Goal: Find specific page/section: Find specific page/section

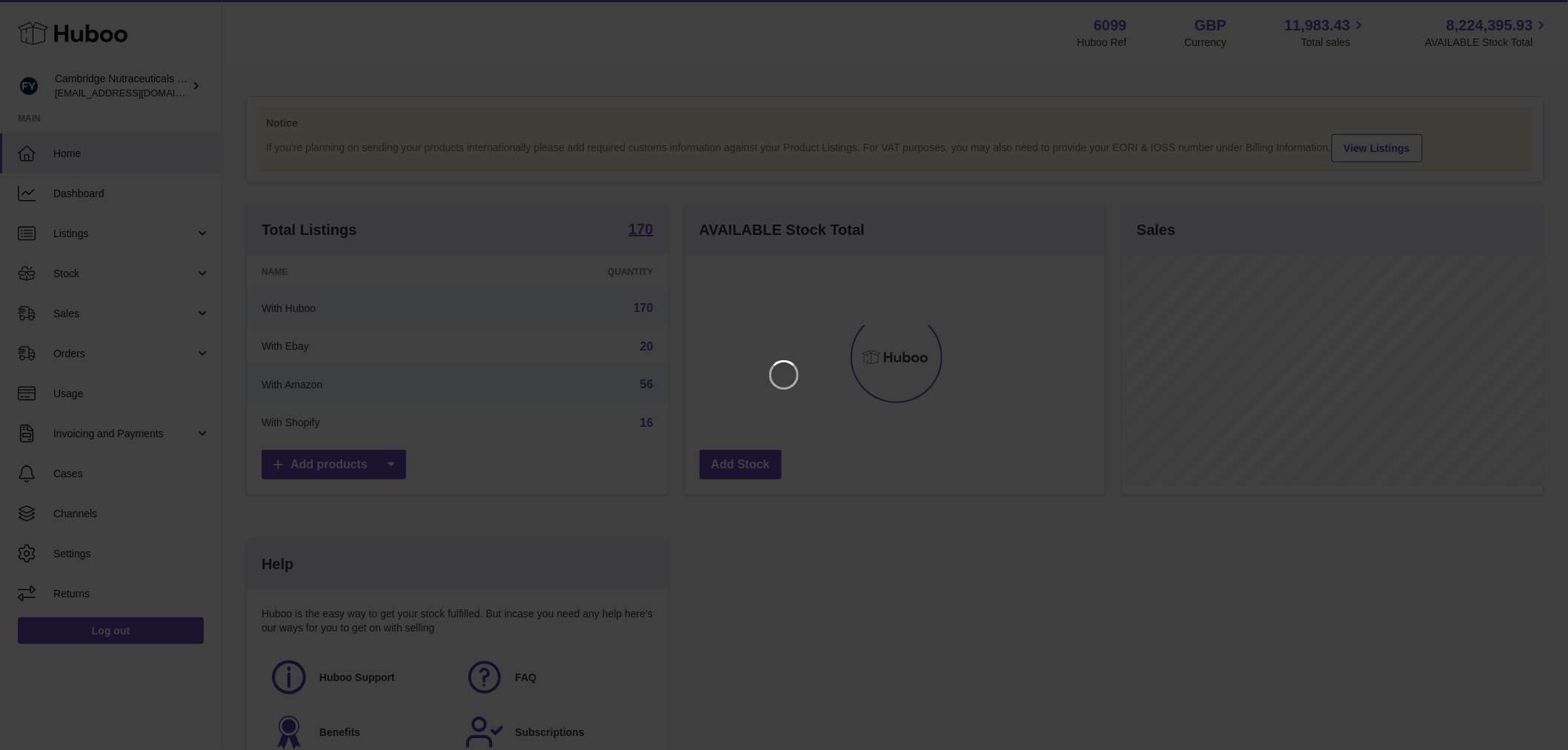
scroll to position [232, 426]
click at [1537, 8] on icon "Close" at bounding box center [1542, 14] width 12 height 12
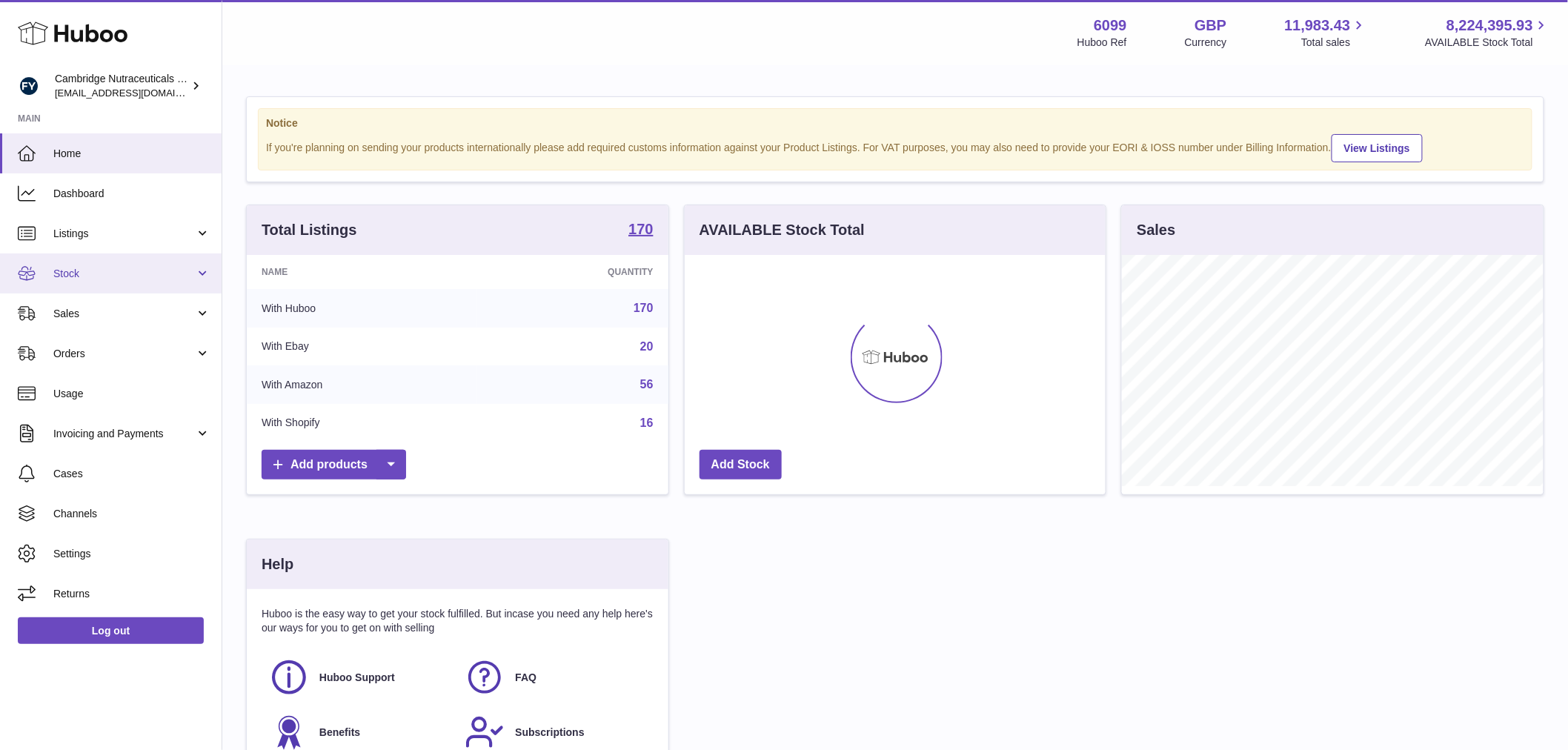
click at [100, 279] on span "Stock" at bounding box center [124, 274] width 141 height 14
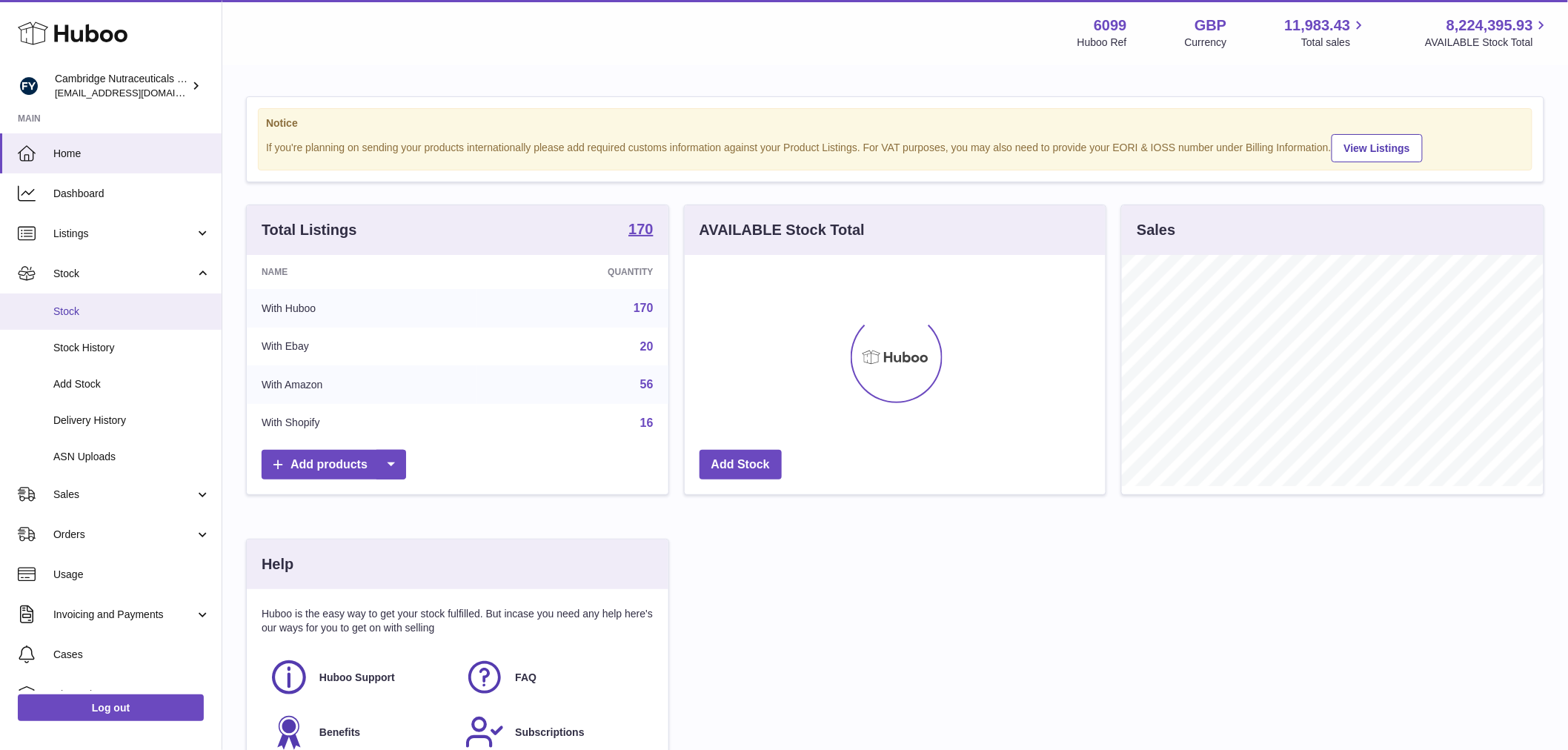
click at [105, 316] on span "Stock" at bounding box center [132, 312] width 157 height 14
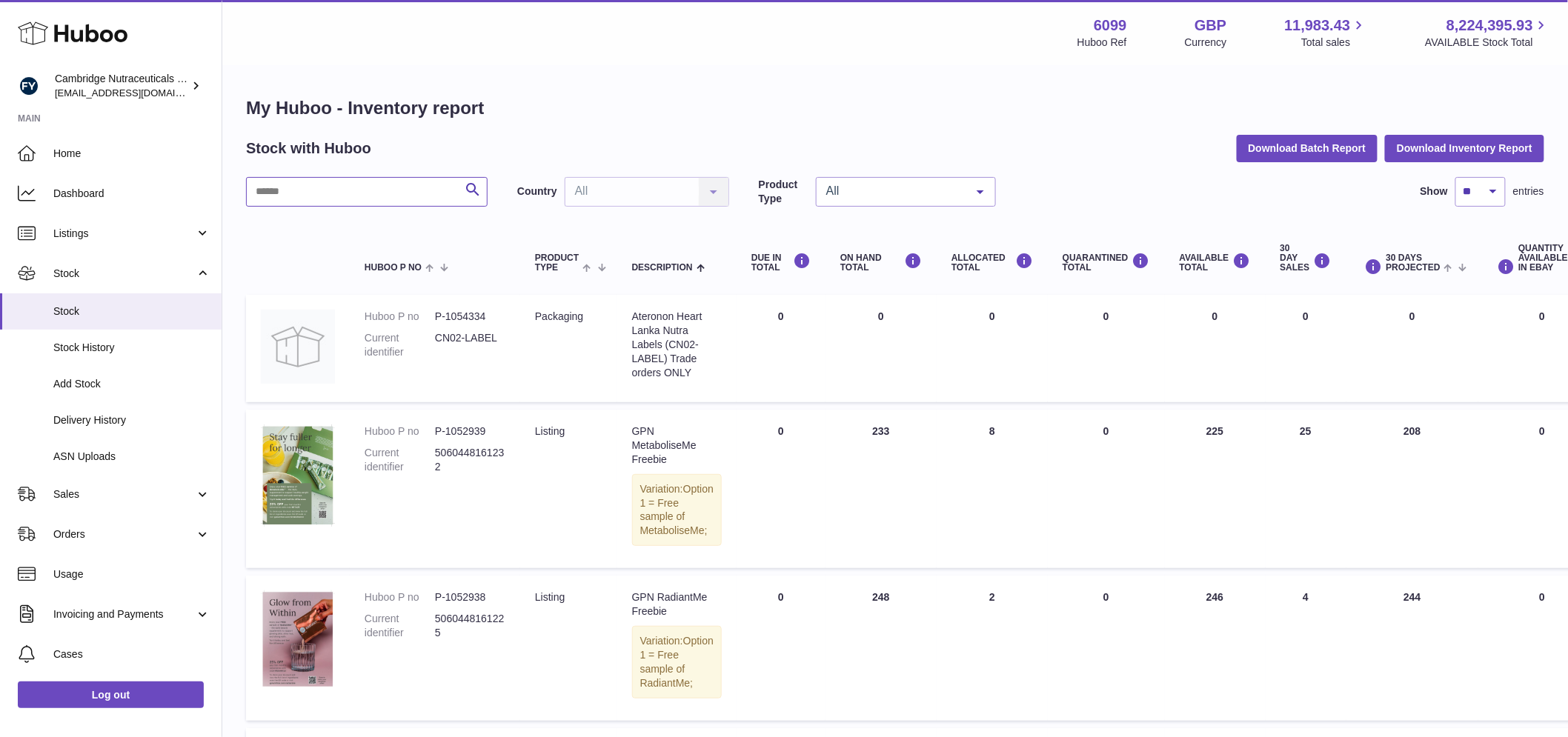
click at [352, 194] on input "text" at bounding box center [367, 192] width 241 height 30
type input "****"
